Goal: Task Accomplishment & Management: Use online tool/utility

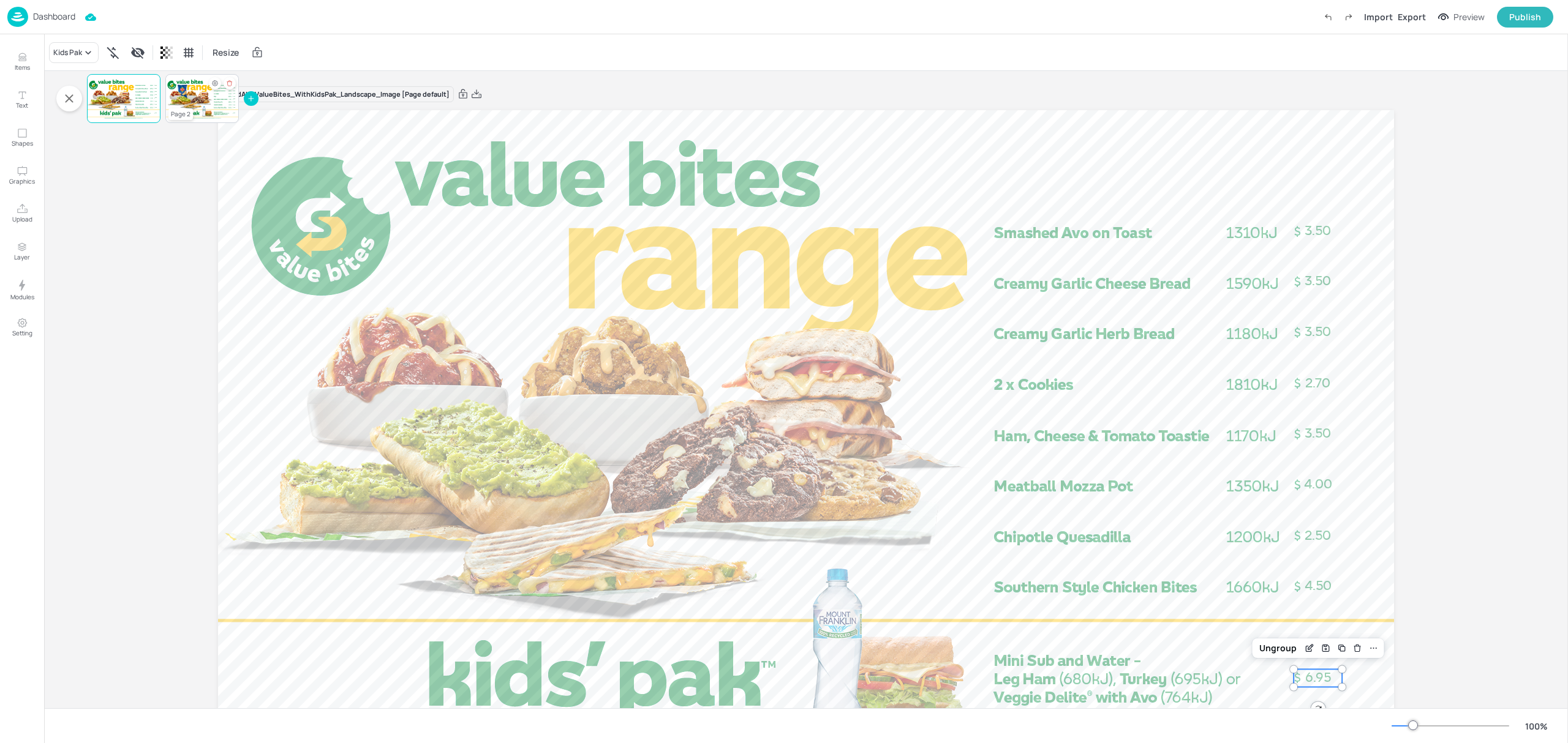
click at [196, 99] on div at bounding box center [202, 99] width 73 height 41
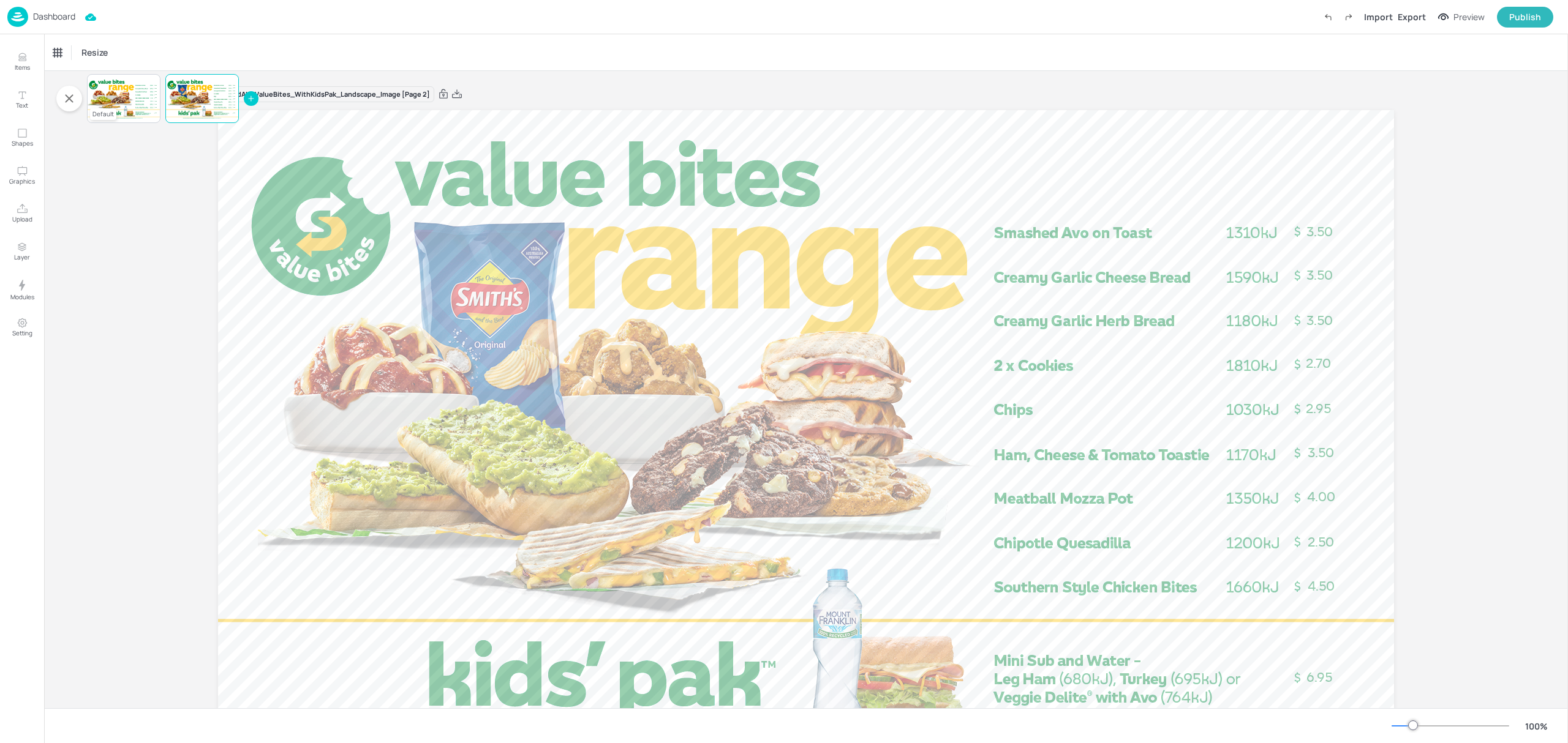
click at [116, 94] on div at bounding box center [123, 99] width 73 height 41
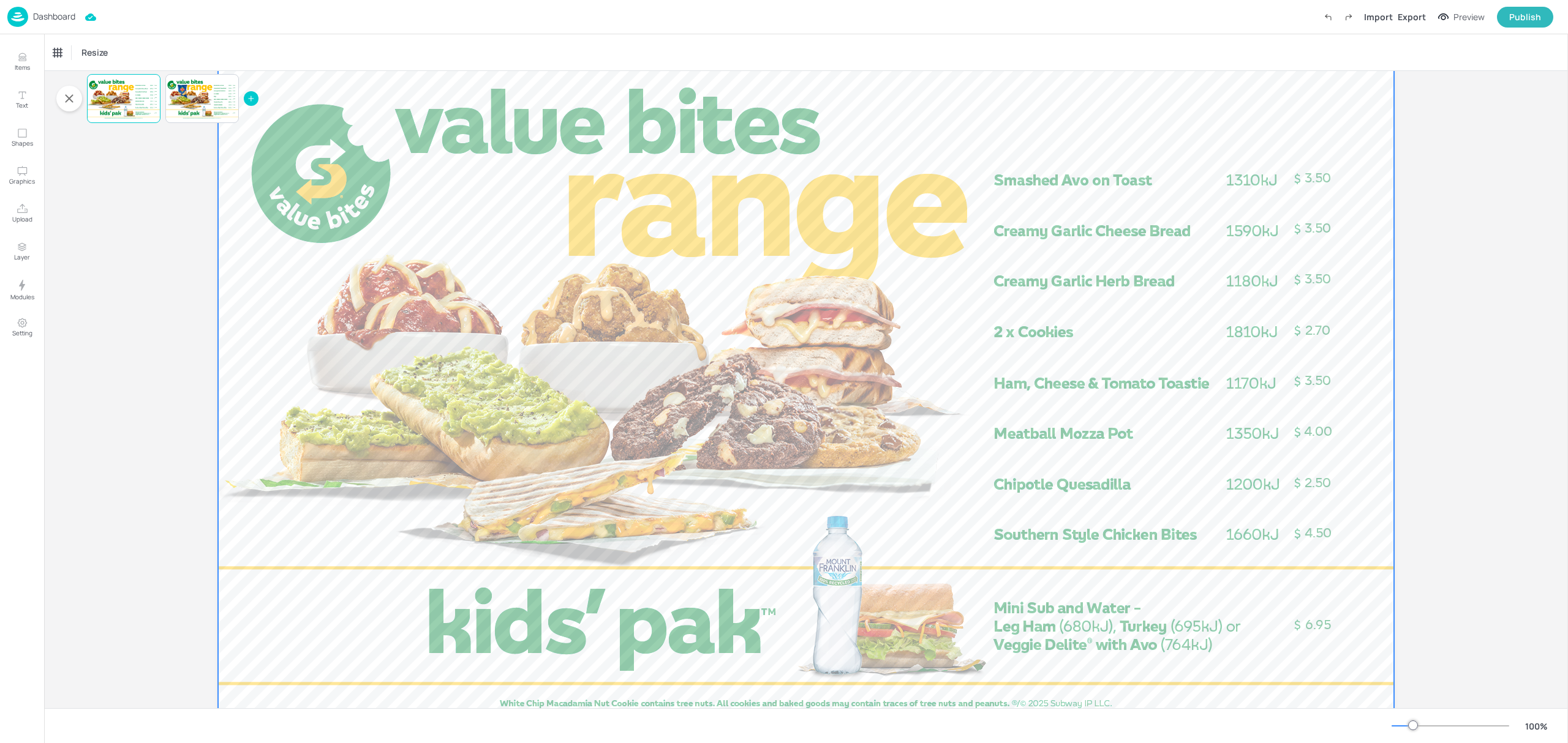
scroll to position [81, 0]
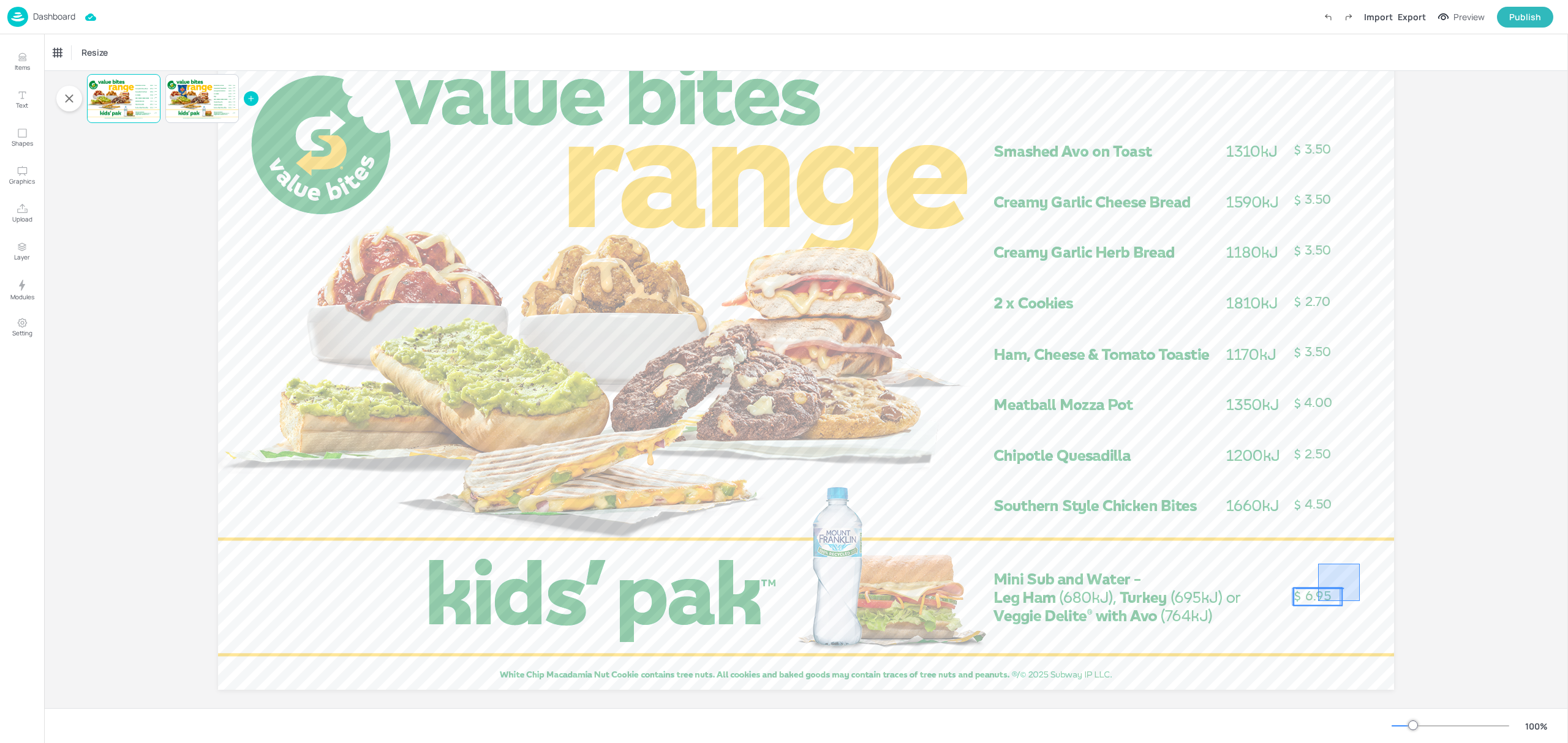
drag, startPoint x: 1360, startPoint y: 564, endPoint x: 1315, endPoint y: 608, distance: 62.9
click at [1315, 608] on div at bounding box center [806, 359] width 1176 height 661
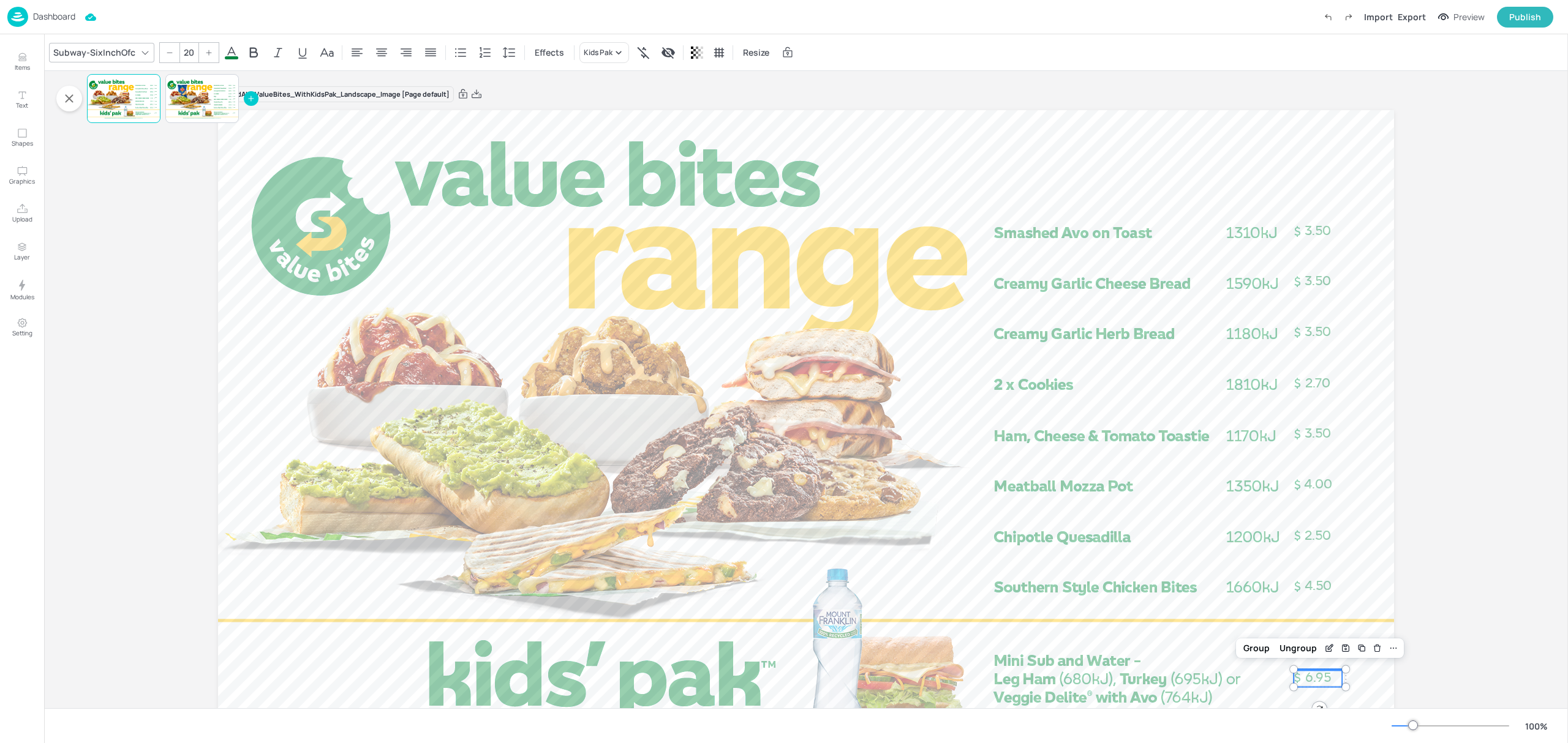
click at [1395, 205] on div "Board AU_ValueBites_WithKidsPak_Landscape_Image [Page default] 3.50 2.50 2.70 3…" at bounding box center [806, 436] width 1245 height 731
click at [1066, 100] on div "Board AU_ValueBites_WithKidsPak_Landscape_Image [Page default]" at bounding box center [806, 95] width 1176 height 18
click at [1334, 87] on div "Board AU_ValueBites_WithKidsPak_Landscape_Image [Page default]" at bounding box center [806, 95] width 1176 height 18
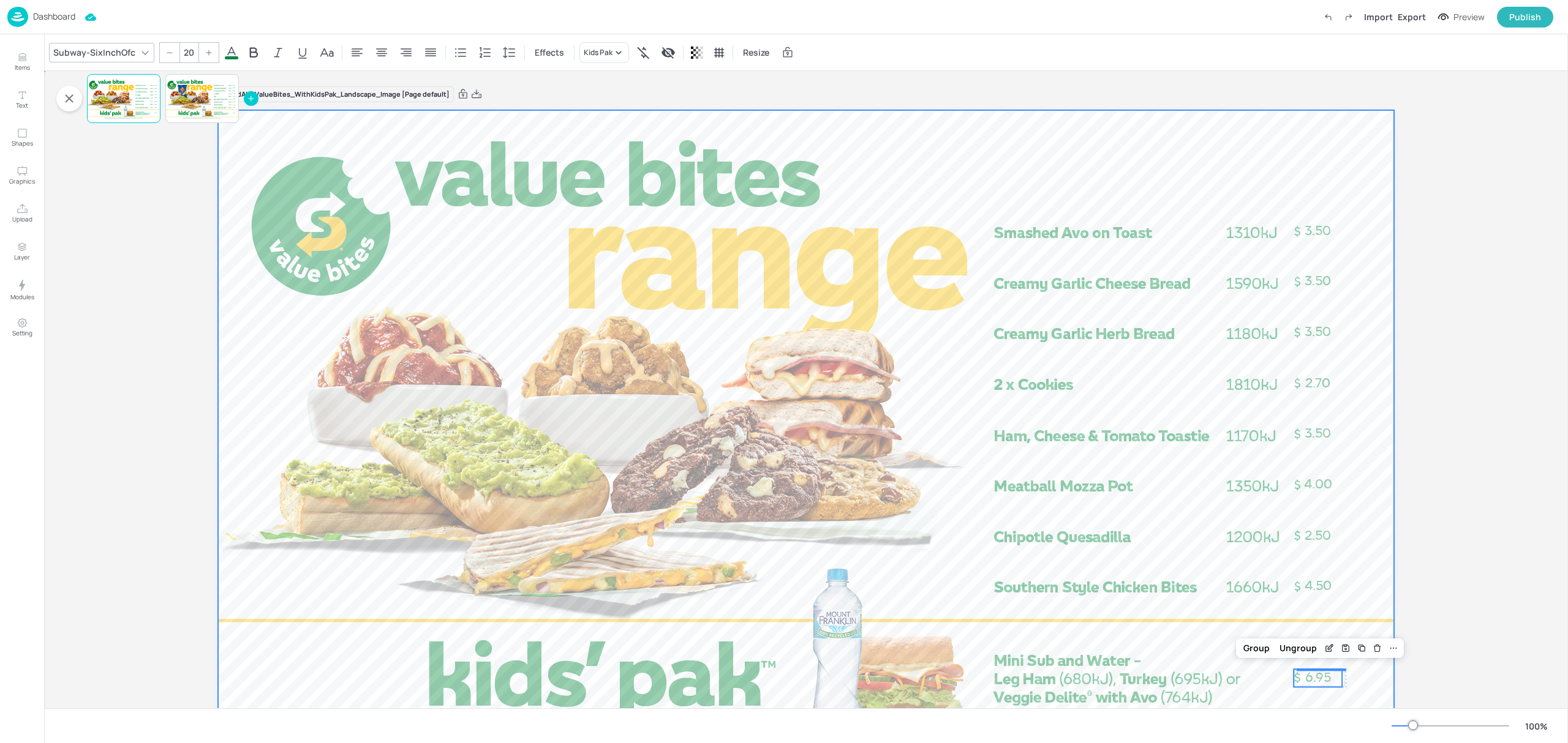
click at [1315, 201] on div at bounding box center [806, 440] width 1176 height 661
click at [1397, 109] on div "Board AU_ValueBites_WithKidsPak_Landscape_Image [Page default] 3.50 2.50 2.70 3…" at bounding box center [806, 436] width 1245 height 731
click at [45, 18] on p "Dashboard" at bounding box center [54, 16] width 42 height 9
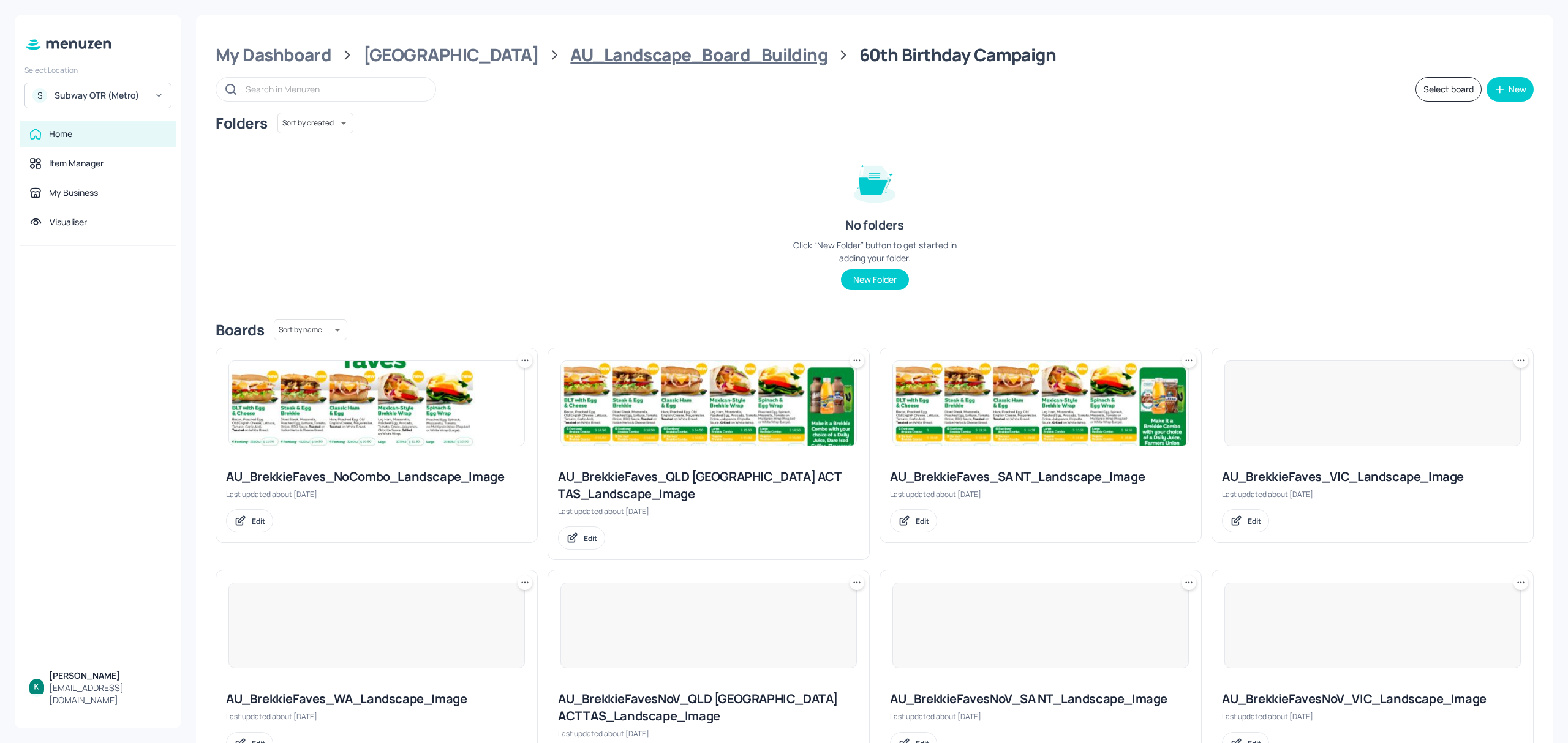
click at [629, 57] on div "AU_Landscape_Board_Building" at bounding box center [699, 55] width 257 height 22
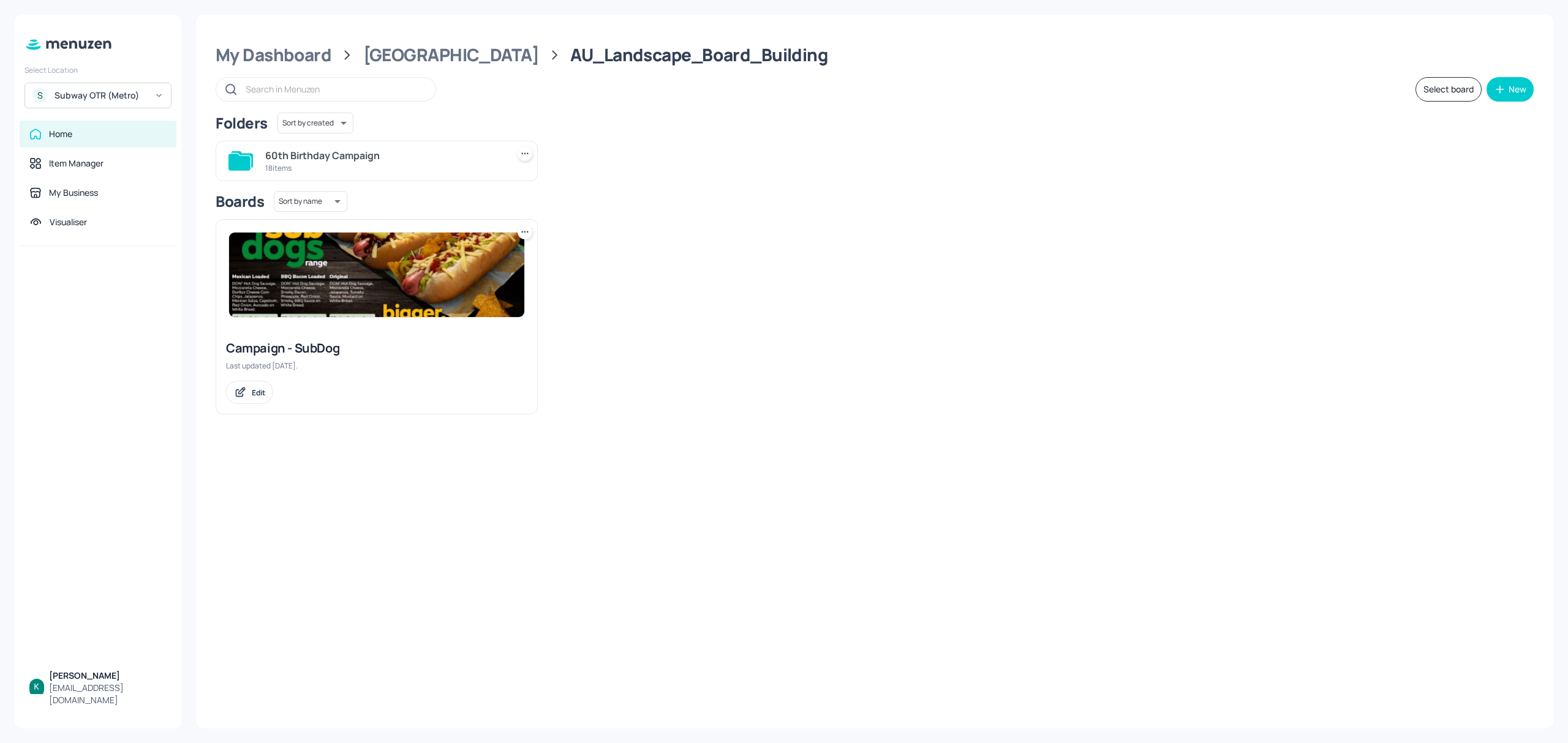
click at [80, 96] on div "Subway OTR (Metro)" at bounding box center [100, 95] width 92 height 12
click at [100, 121] on div "Subway AU/[GEOGRAPHIC_DATA]" at bounding box center [109, 126] width 107 height 14
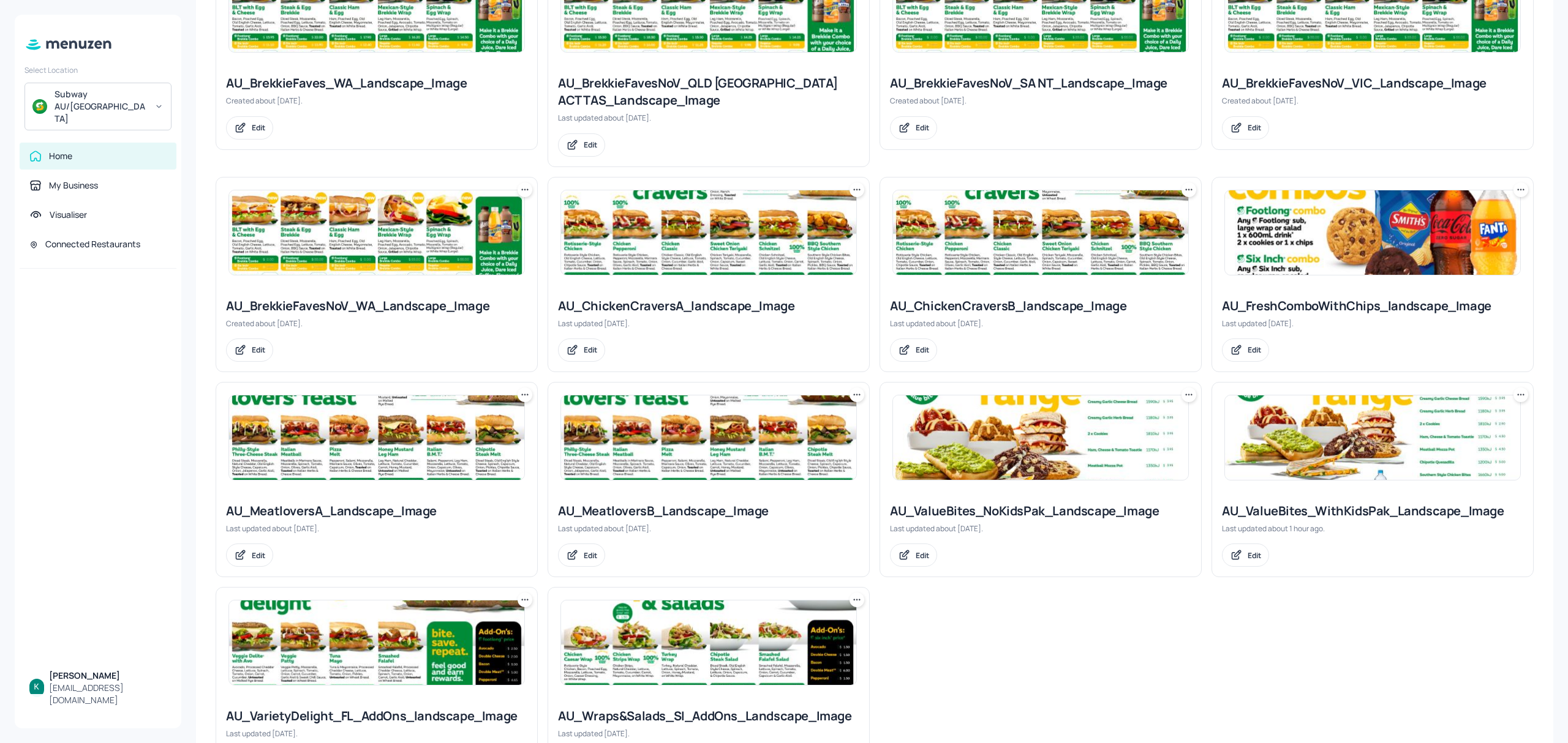
scroll to position [653, 0]
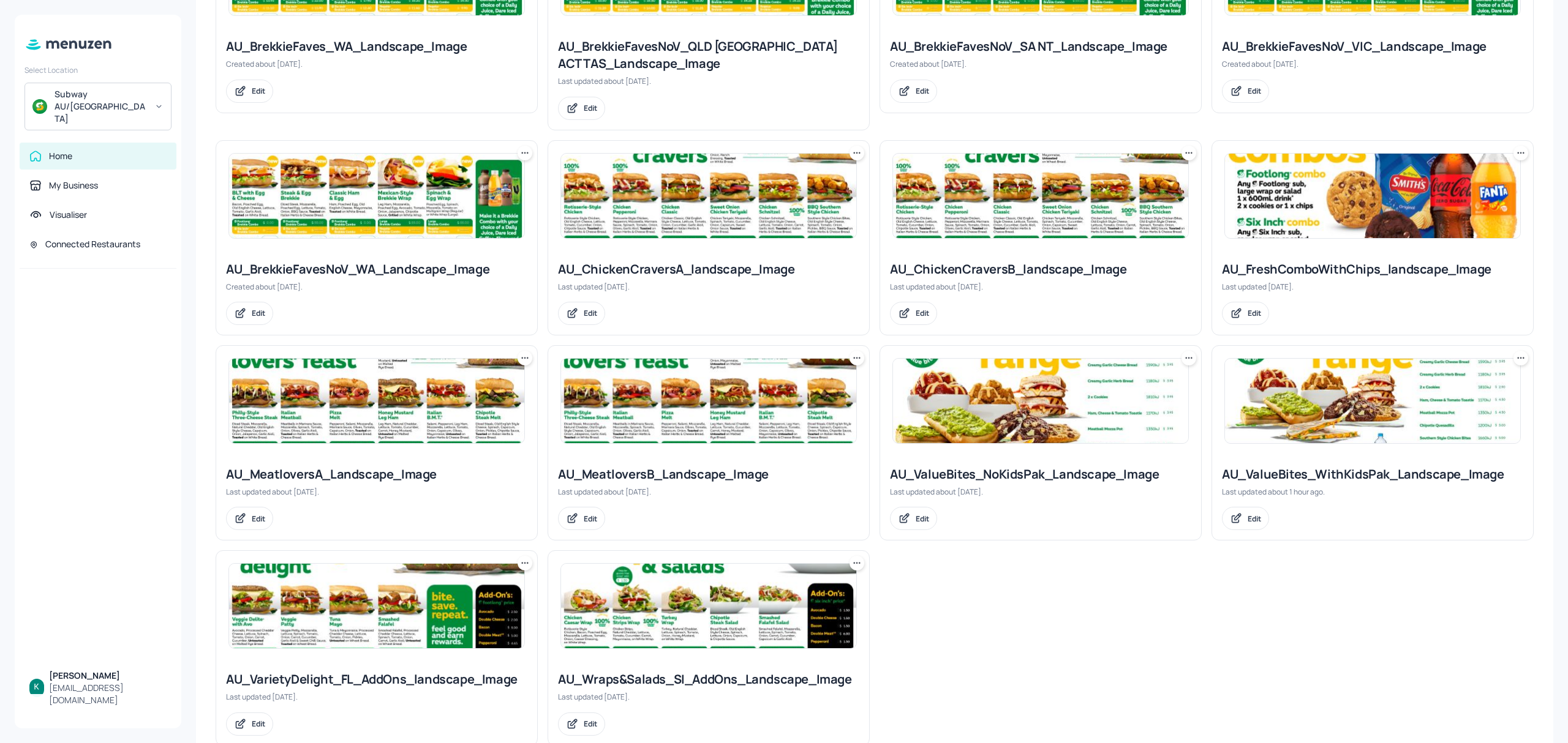
click at [1339, 475] on div "AU_ValueBites_WithKidsPak_Landscape_Image" at bounding box center [1373, 475] width 301 height 18
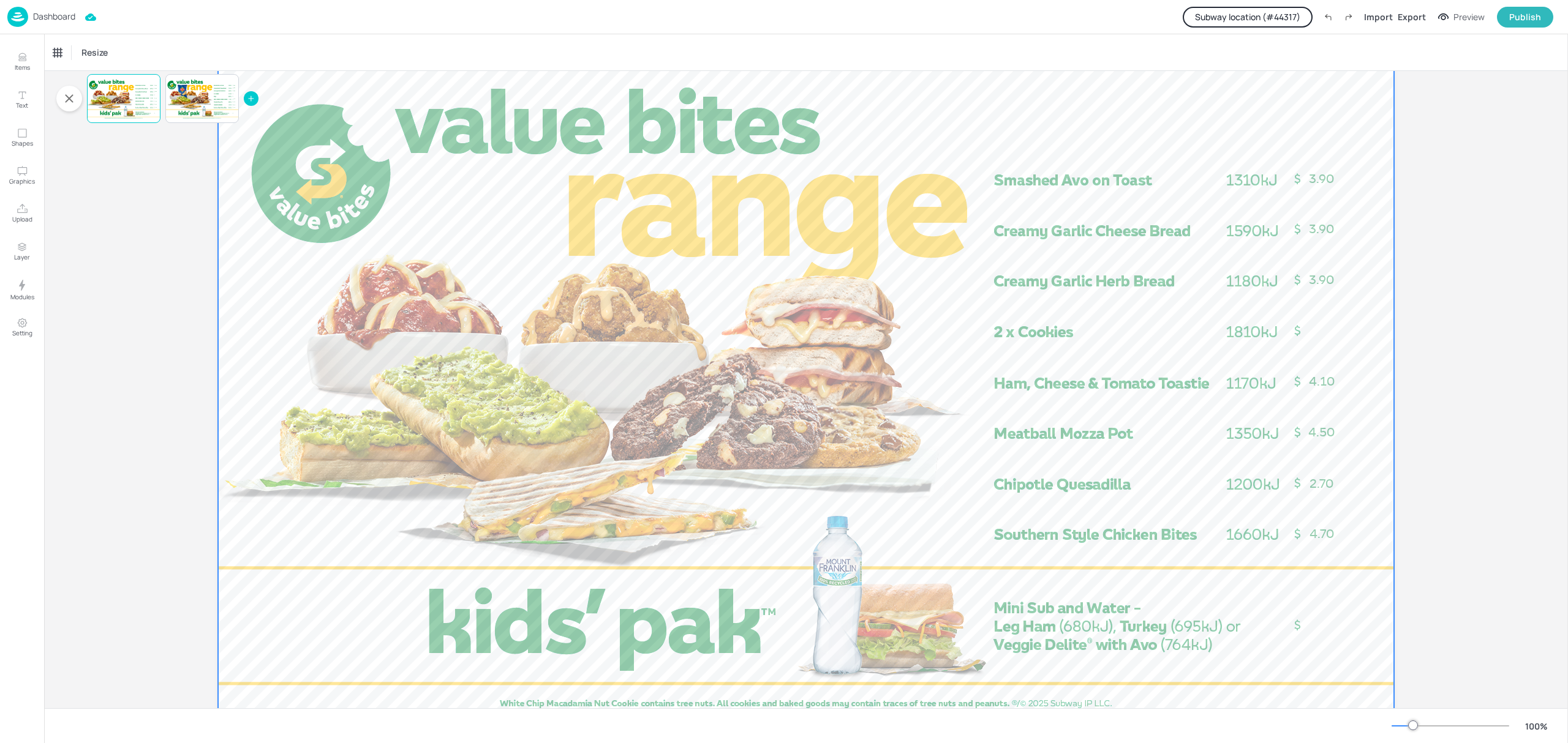
scroll to position [81, 0]
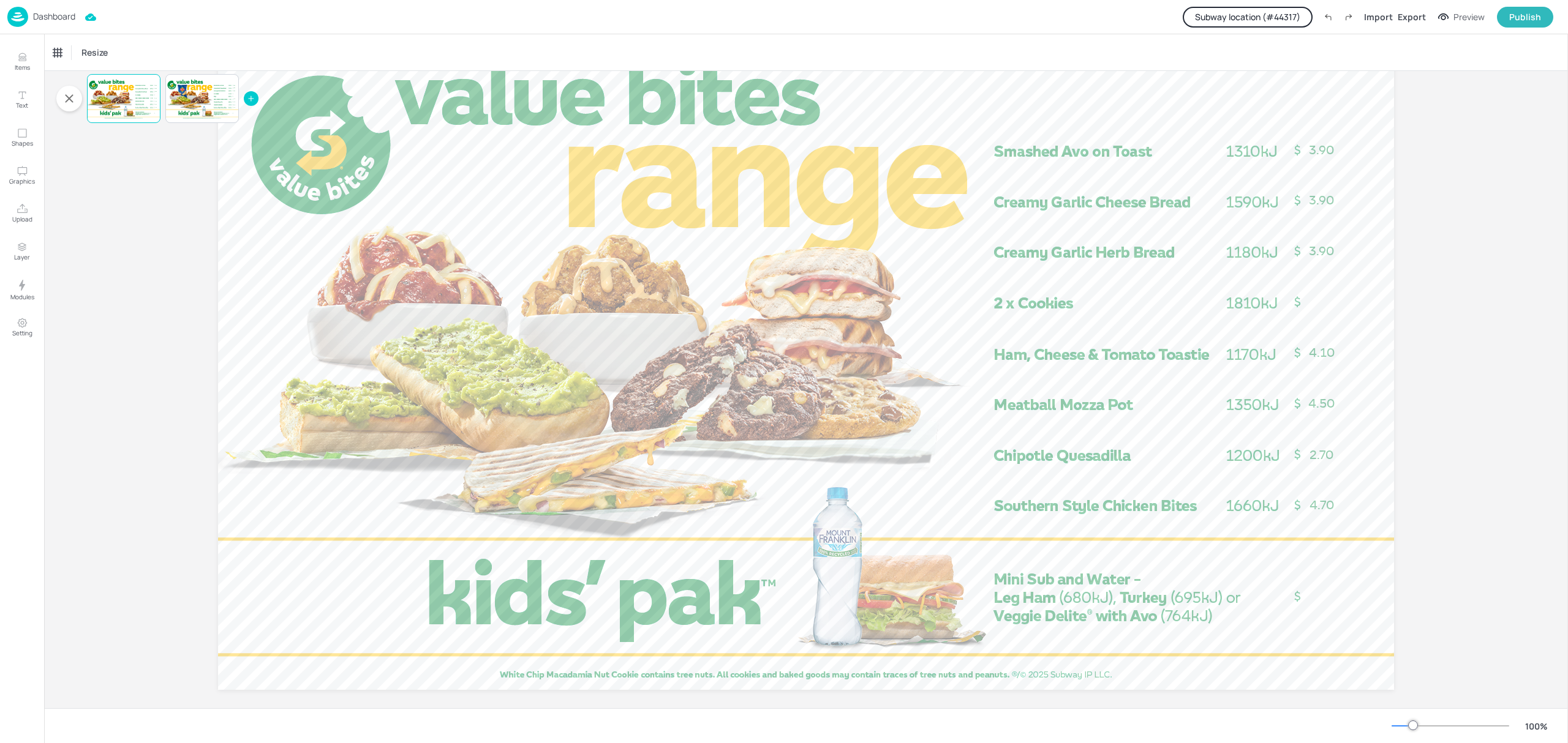
click at [1251, 21] on button "Subway location (# 44317 )" at bounding box center [1248, 17] width 130 height 21
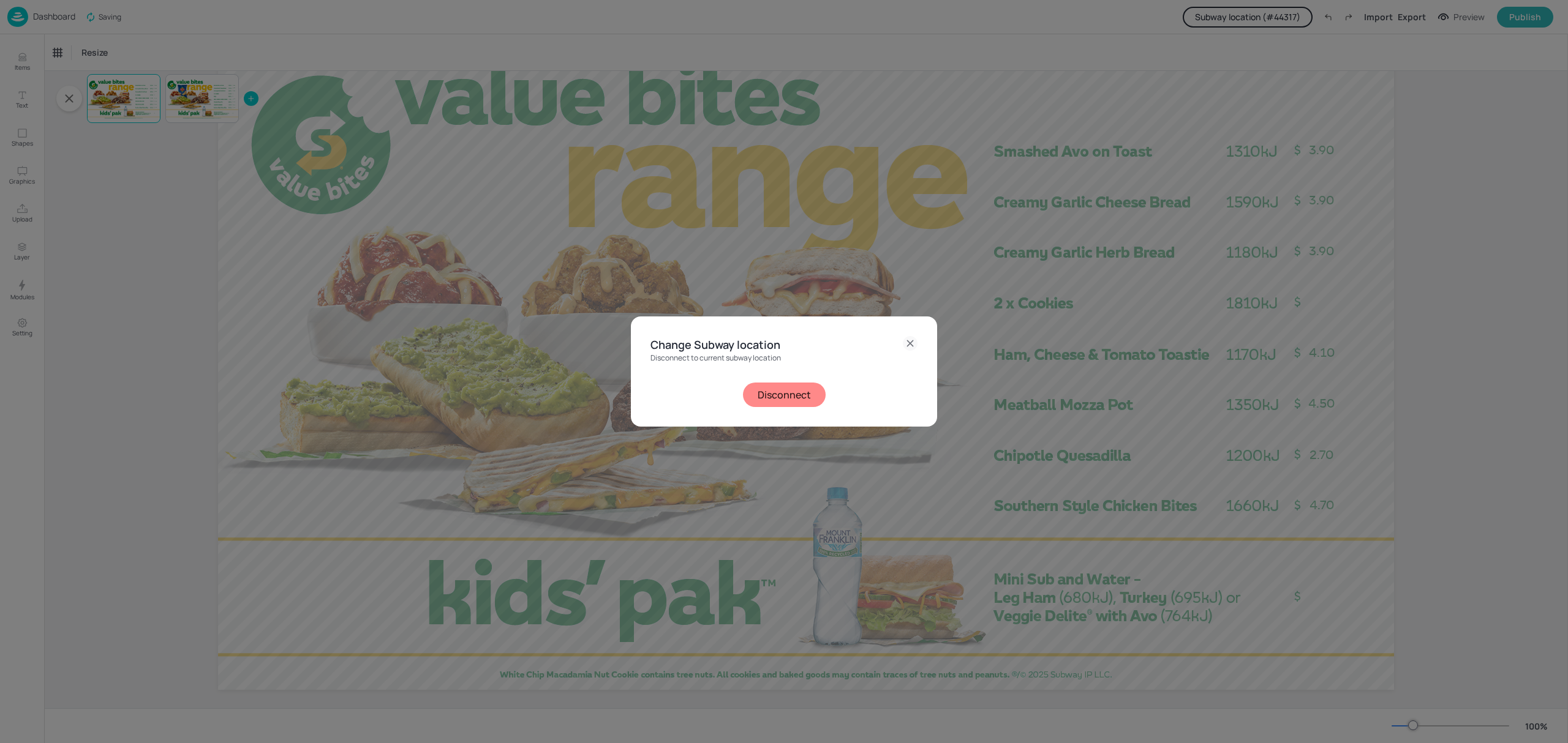
click at [779, 388] on button "Disconnect" at bounding box center [785, 395] width 83 height 25
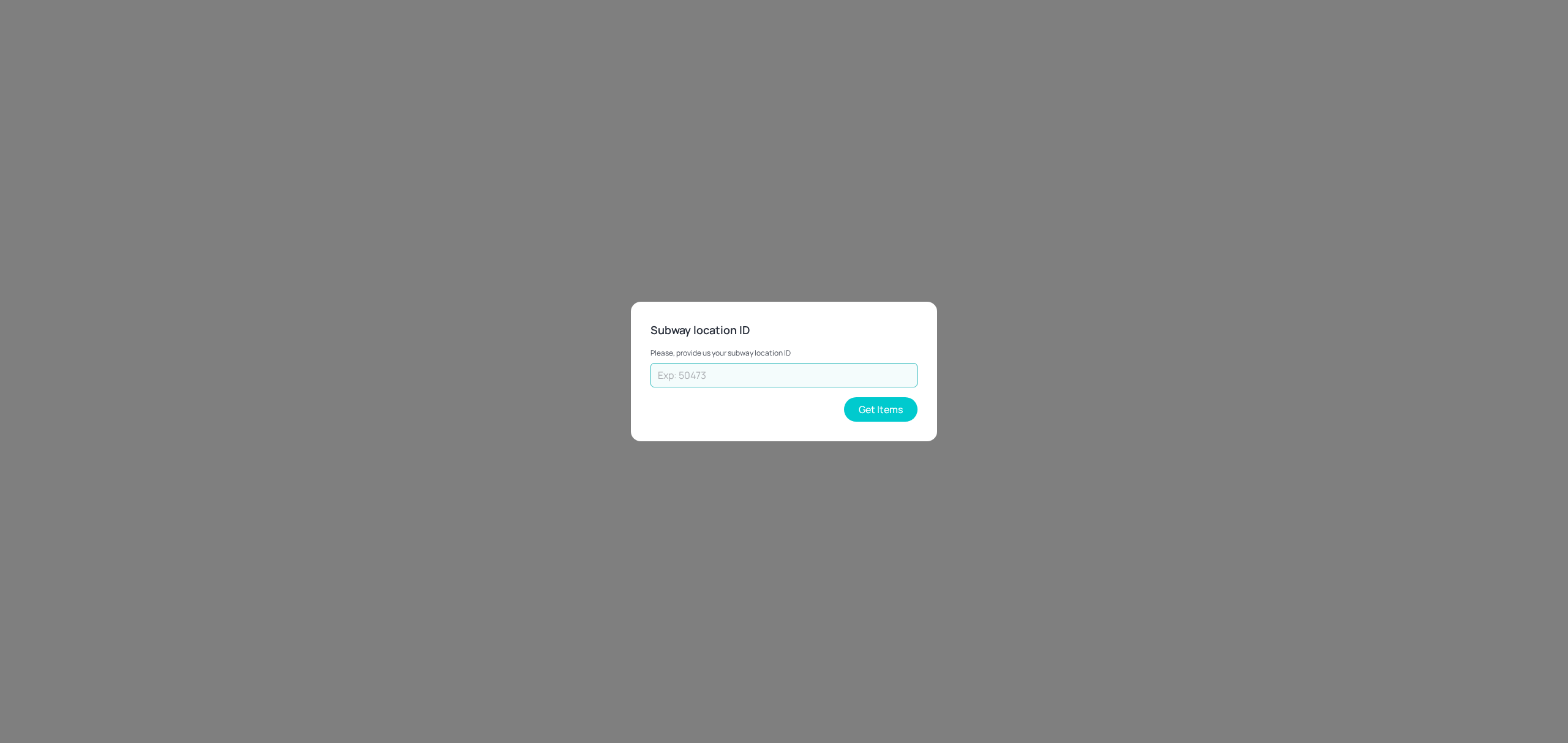
click at [672, 380] on input "text" at bounding box center [784, 375] width 267 height 25
type input "73602"
click at [847, 412] on button "Get Items" at bounding box center [880, 409] width 73 height 25
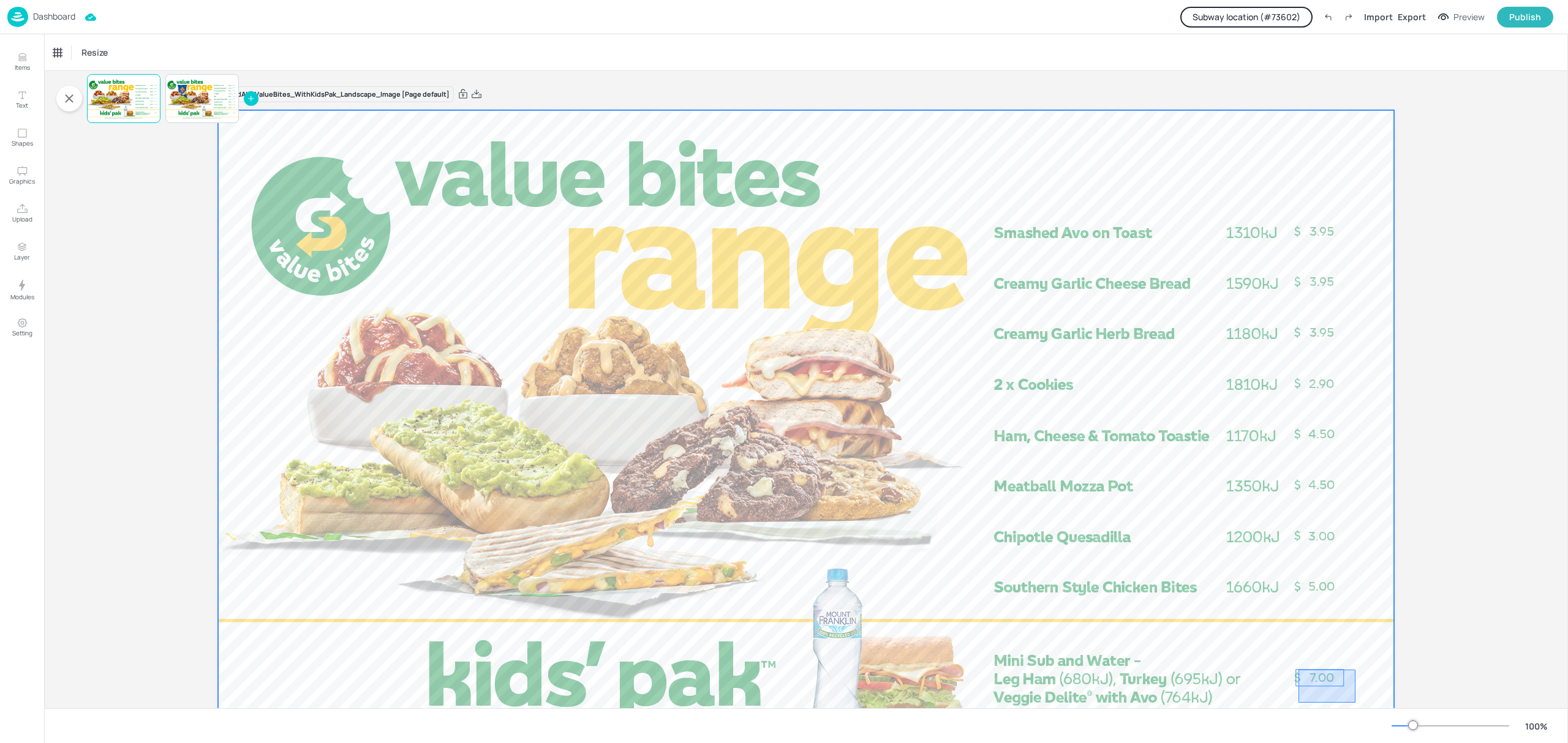
drag, startPoint x: 1355, startPoint y: 670, endPoint x: 1299, endPoint y: 703, distance: 65.0
click at [1299, 703] on div at bounding box center [806, 440] width 1176 height 661
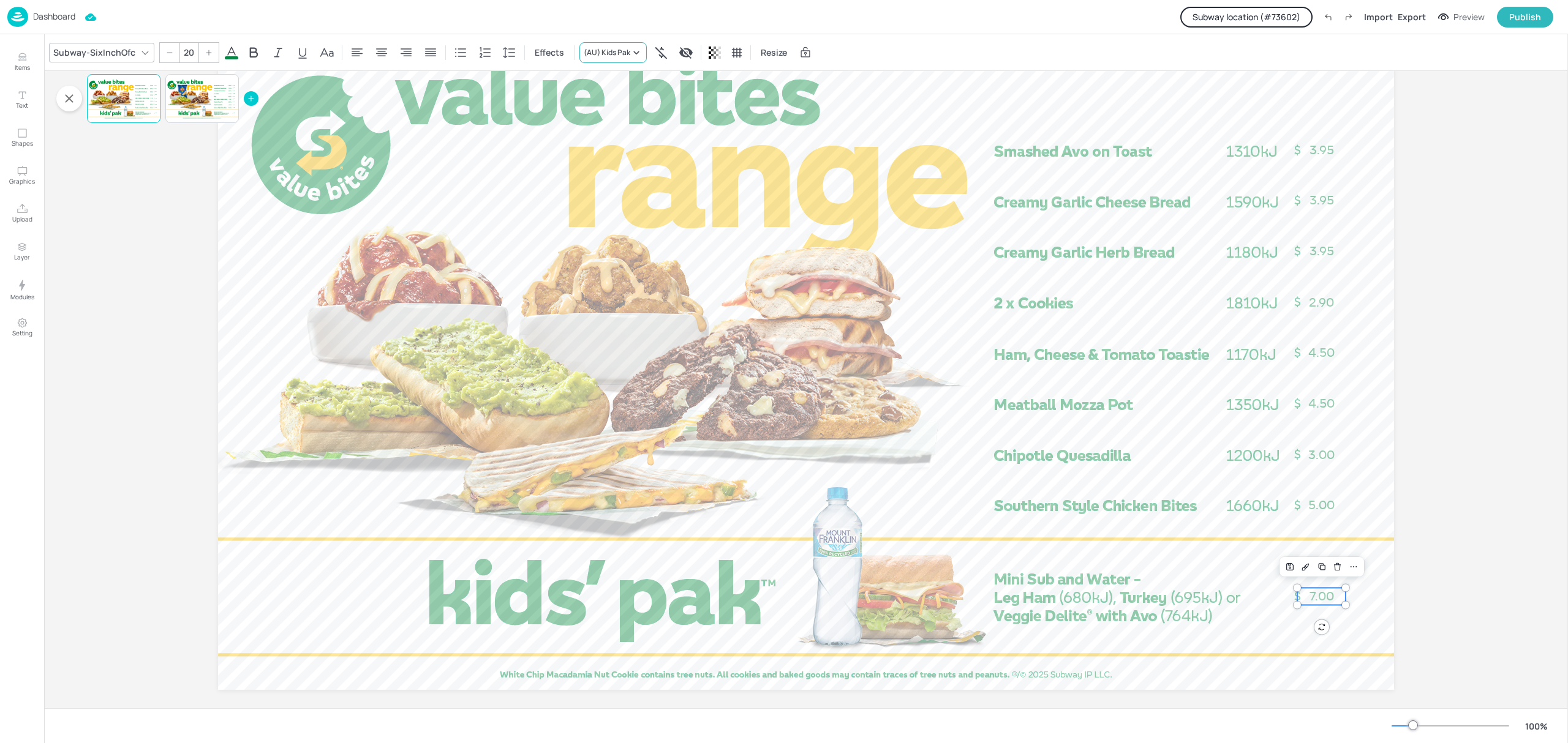
click at [618, 50] on div "(AU) Kids Pak" at bounding box center [607, 53] width 46 height 11
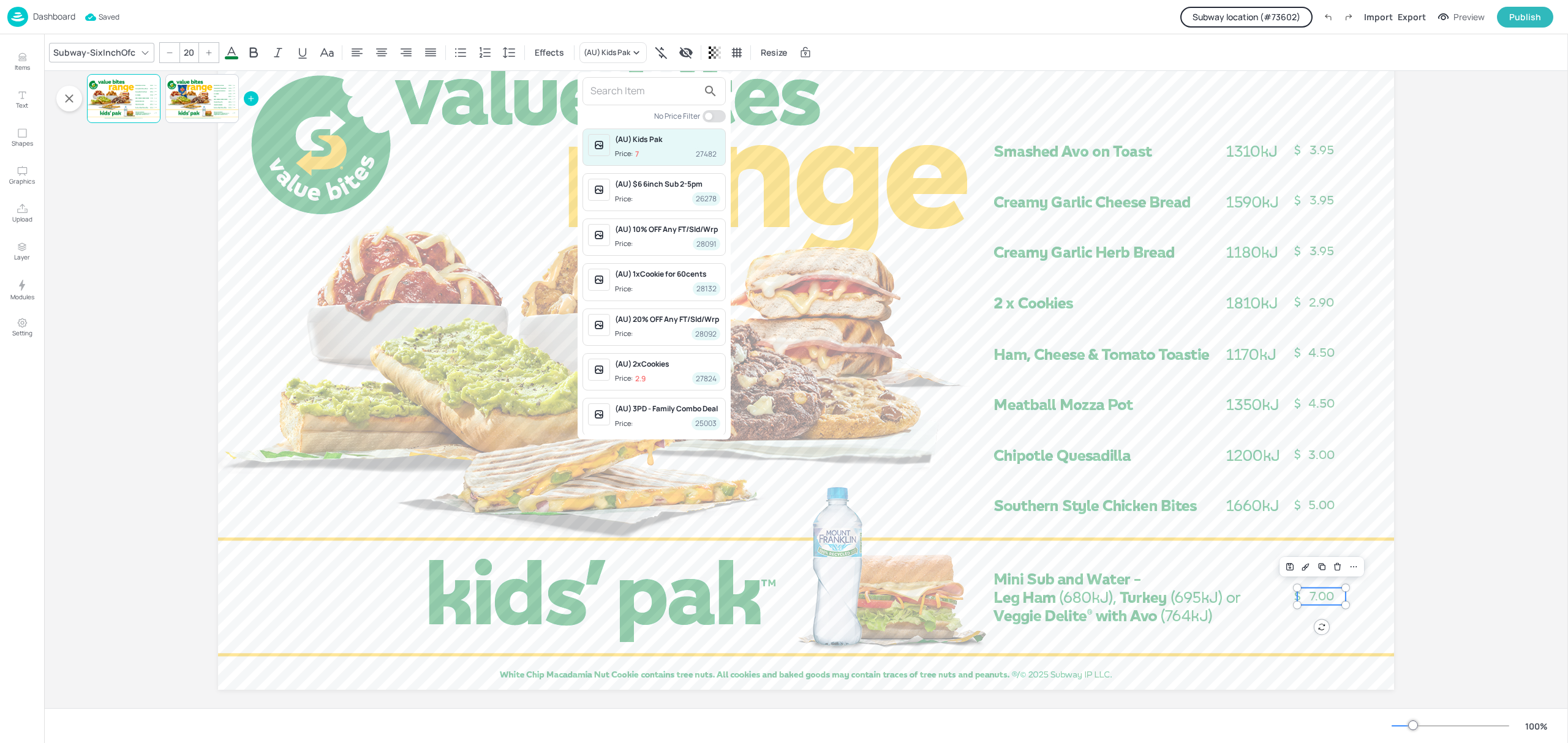
click at [184, 388] on div at bounding box center [784, 371] width 1568 height 743
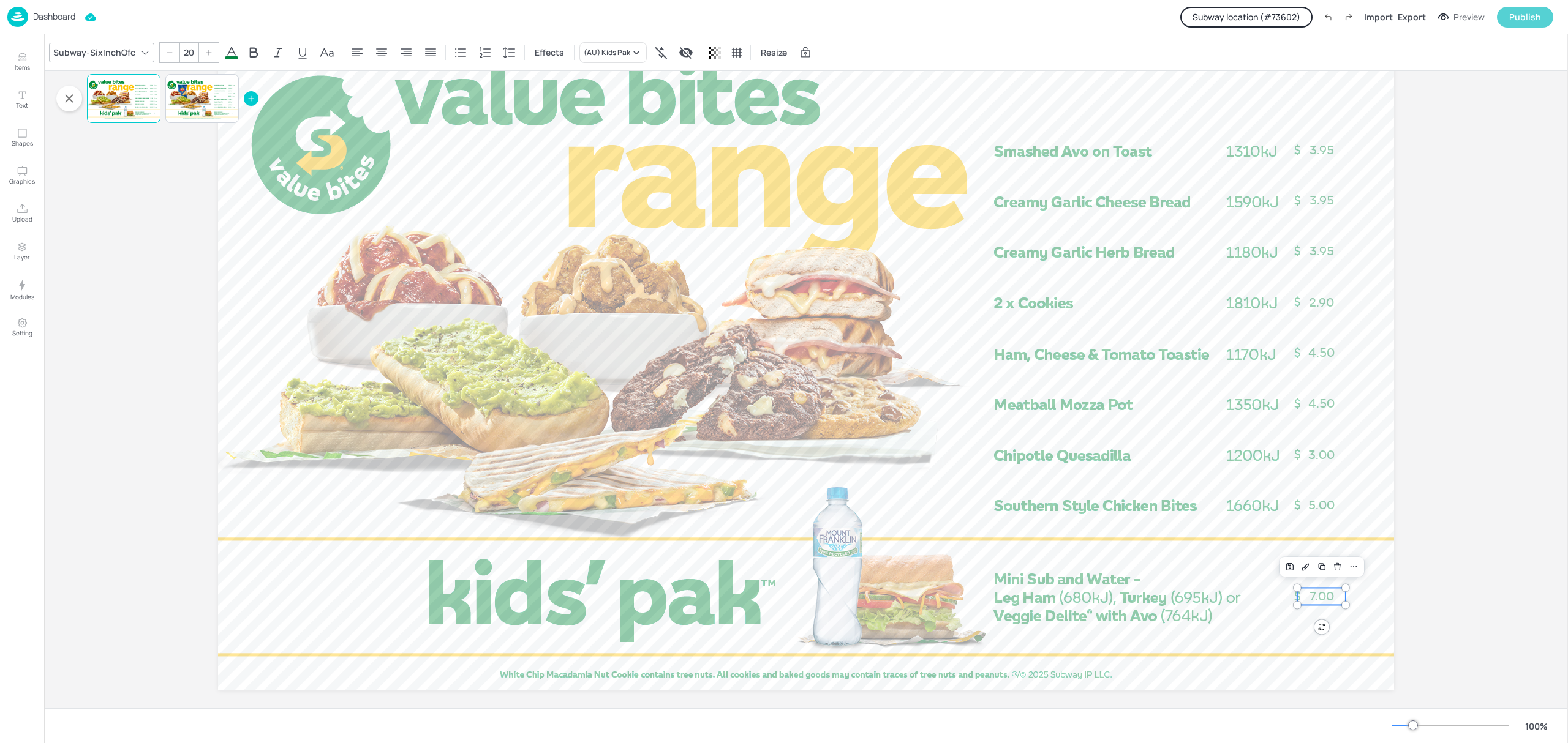
click at [1535, 11] on div "Publish" at bounding box center [1525, 17] width 32 height 14
